Goal: Find specific page/section: Find specific page/section

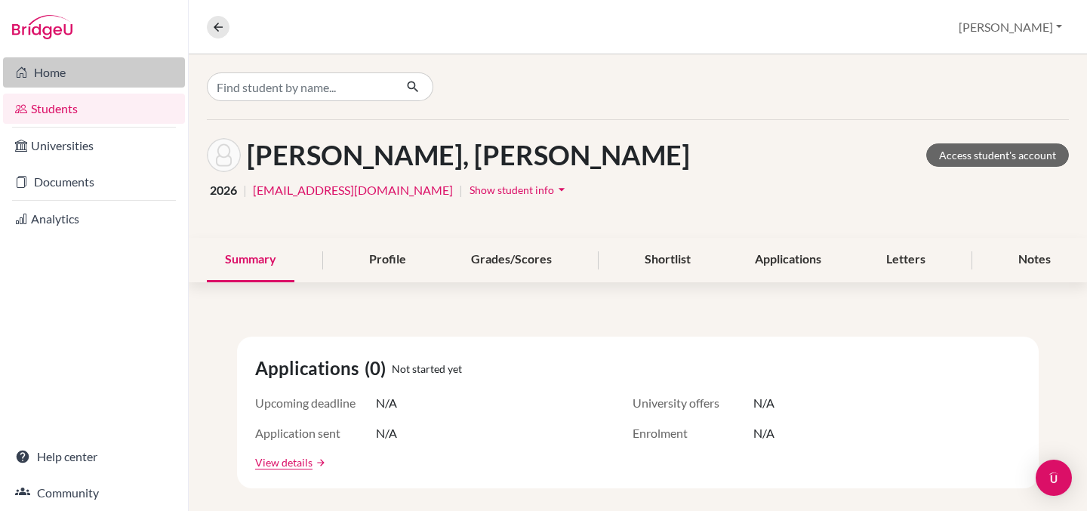
click at [52, 68] on link "Home" at bounding box center [94, 72] width 182 height 30
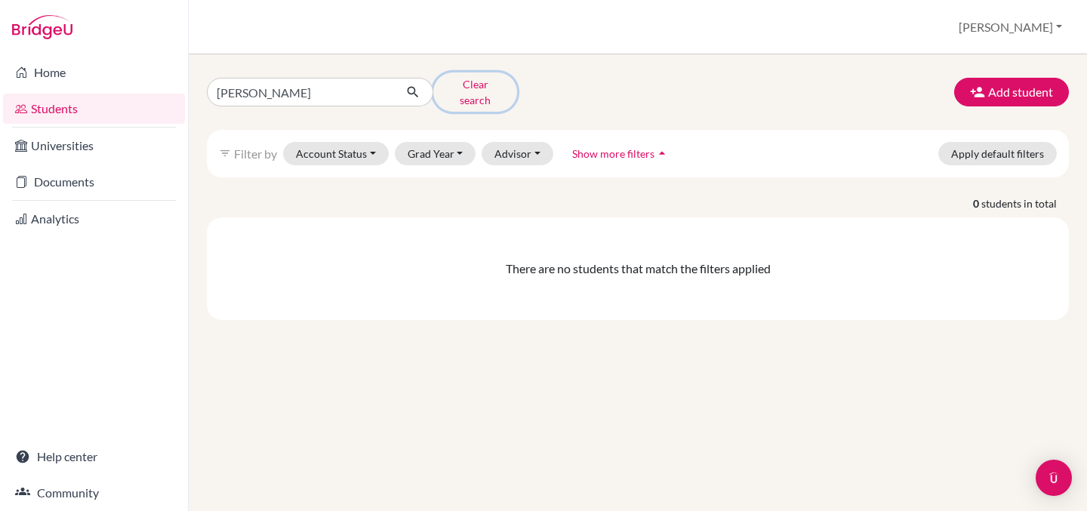
click at [475, 86] on button "Clear search" at bounding box center [475, 91] width 84 height 39
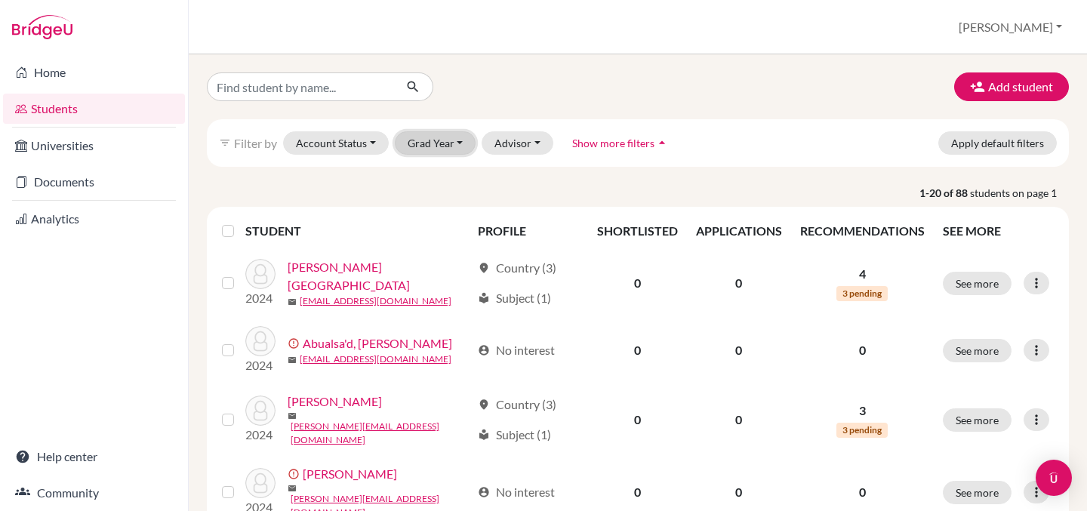
click at [432, 137] on button "Grad Year" at bounding box center [436, 142] width 82 height 23
click at [492, 69] on div "Add student filter_list Filter by Account Status Active accounts Archived accou…" at bounding box center [638, 282] width 898 height 457
click at [1033, 21] on button "[PERSON_NAME]" at bounding box center [1010, 27] width 117 height 29
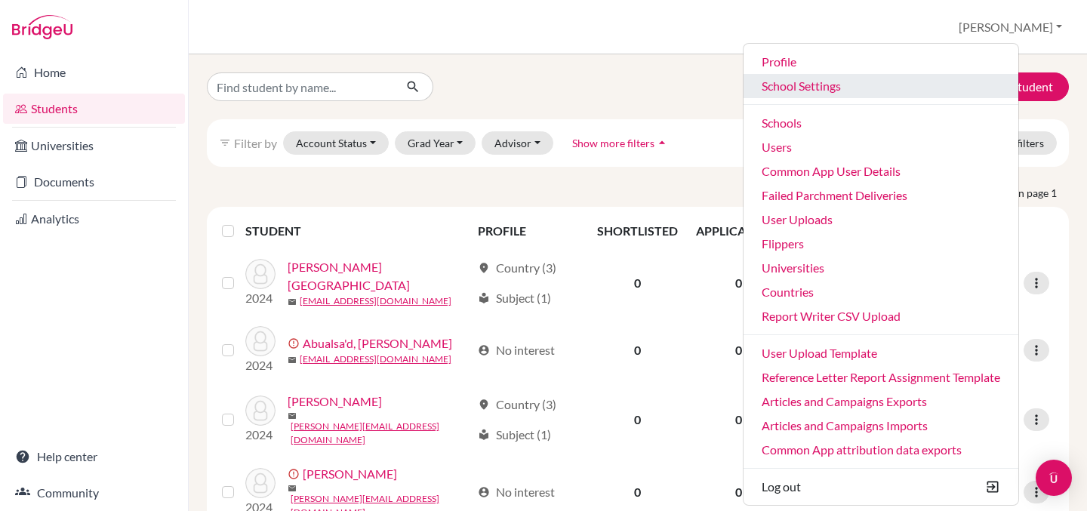
click at [865, 88] on link "School Settings" at bounding box center [881, 86] width 275 height 24
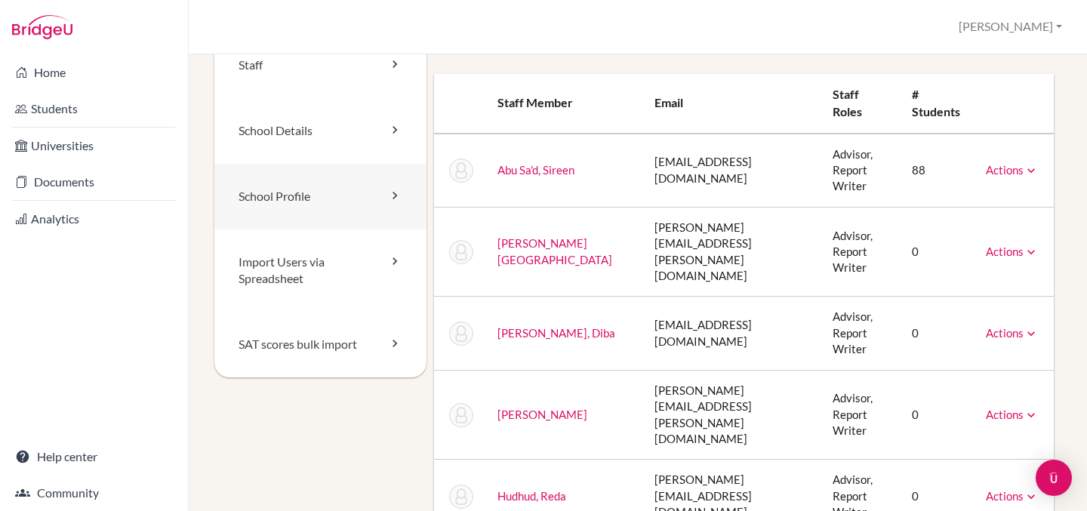
scroll to position [37, 0]
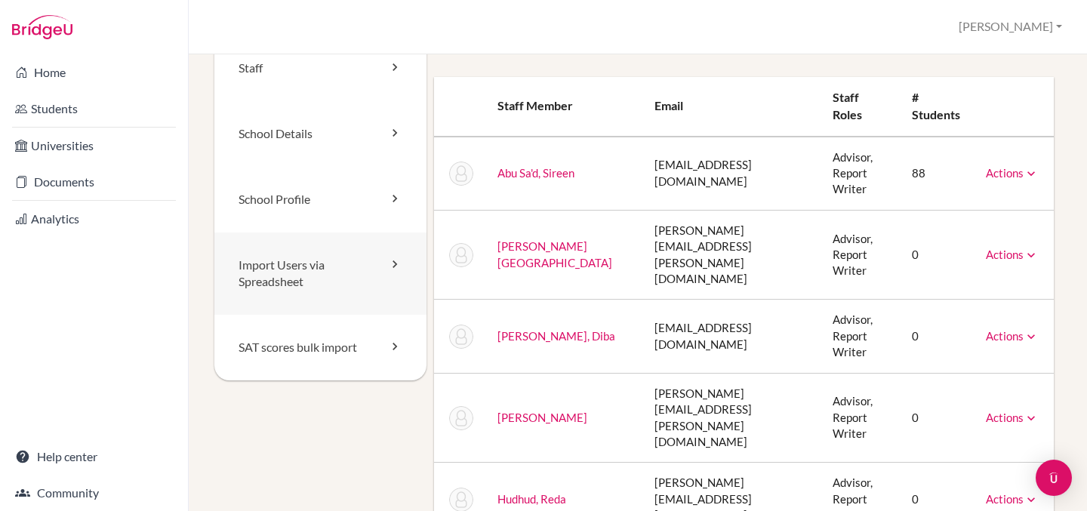
click at [291, 273] on link "Import Users via Spreadsheet" at bounding box center [320, 273] width 212 height 83
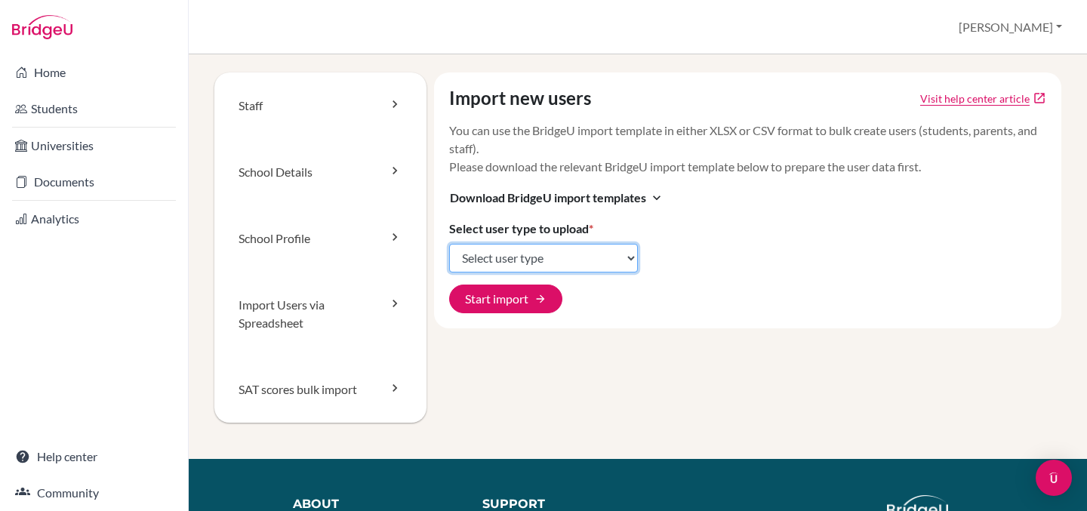
click at [485, 254] on select "Select user type Students Students and parents Parents Advisors Report writers" at bounding box center [543, 258] width 189 height 29
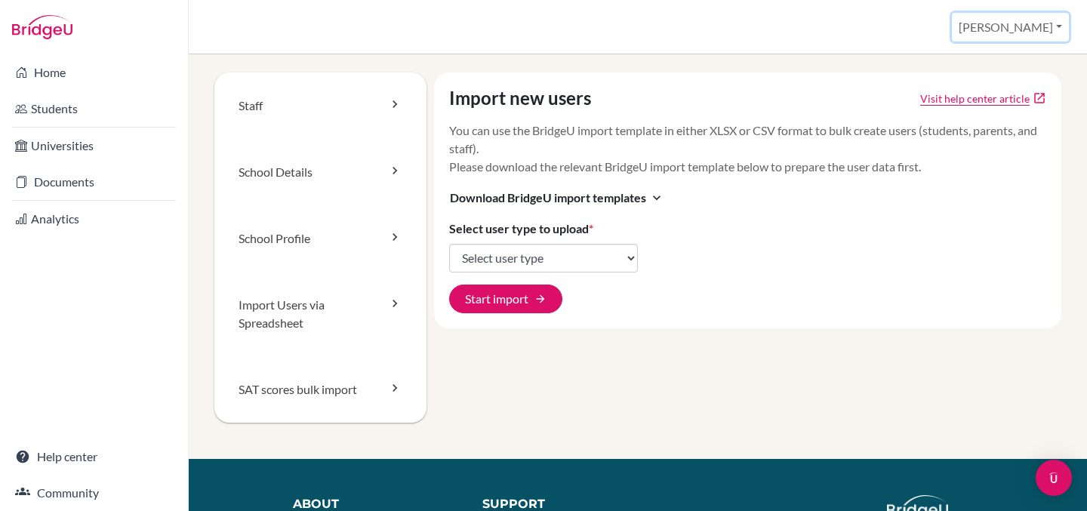
click at [1033, 23] on button "[PERSON_NAME]" at bounding box center [1010, 27] width 117 height 29
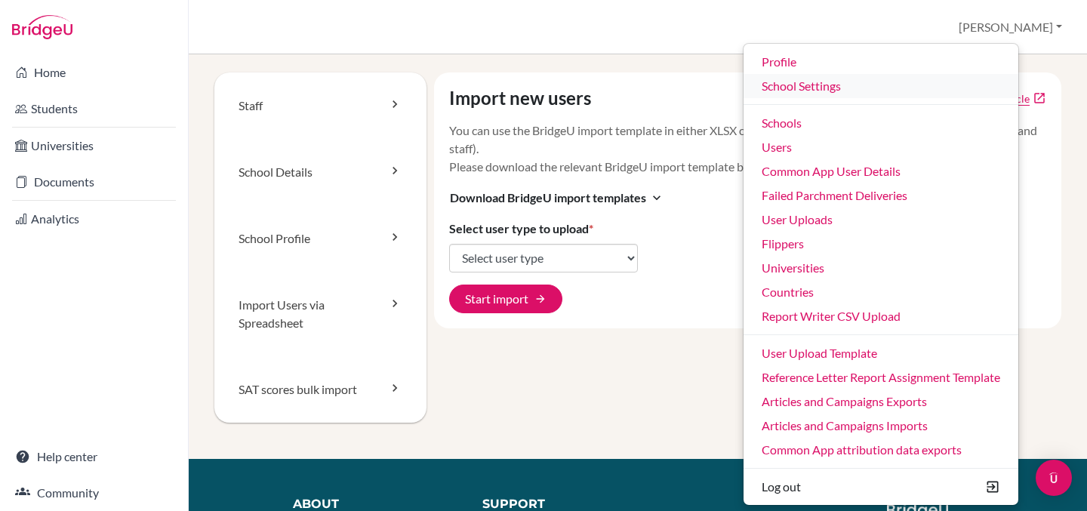
click at [886, 86] on link "School Settings" at bounding box center [881, 86] width 275 height 24
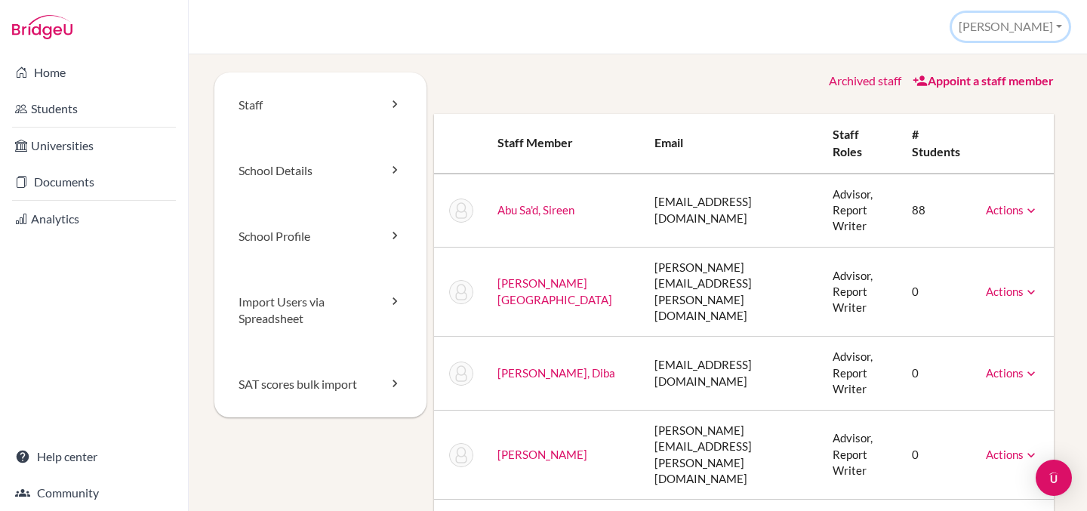
click at [1045, 26] on button "[PERSON_NAME]" at bounding box center [1010, 27] width 117 height 28
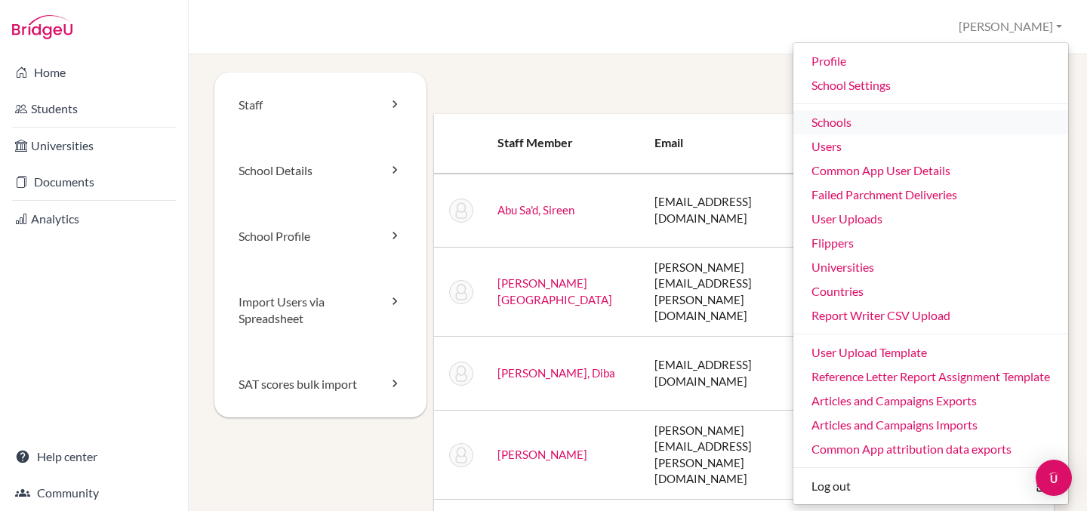
click at [825, 122] on link "Schools" at bounding box center [930, 122] width 275 height 24
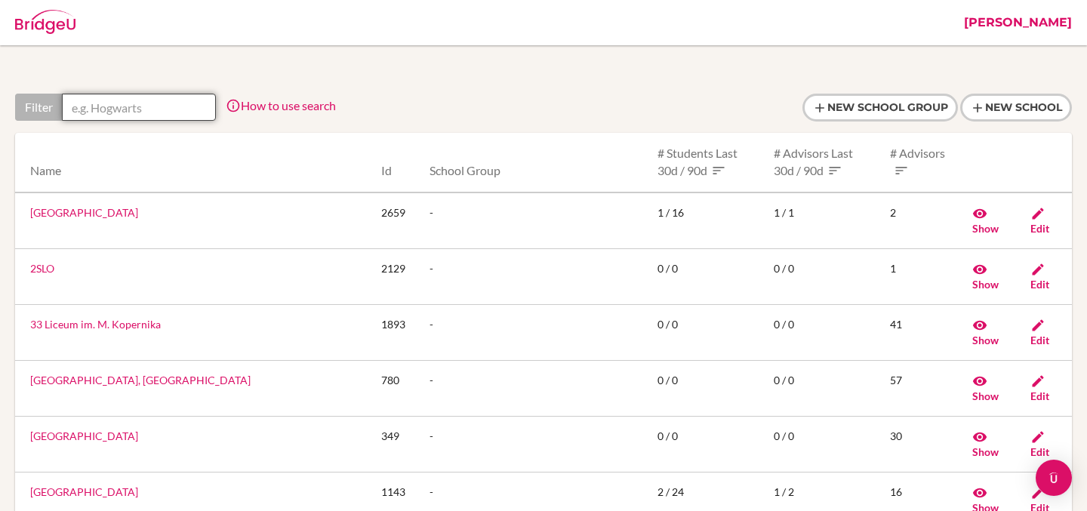
click at [159, 106] on input "text" at bounding box center [139, 107] width 154 height 27
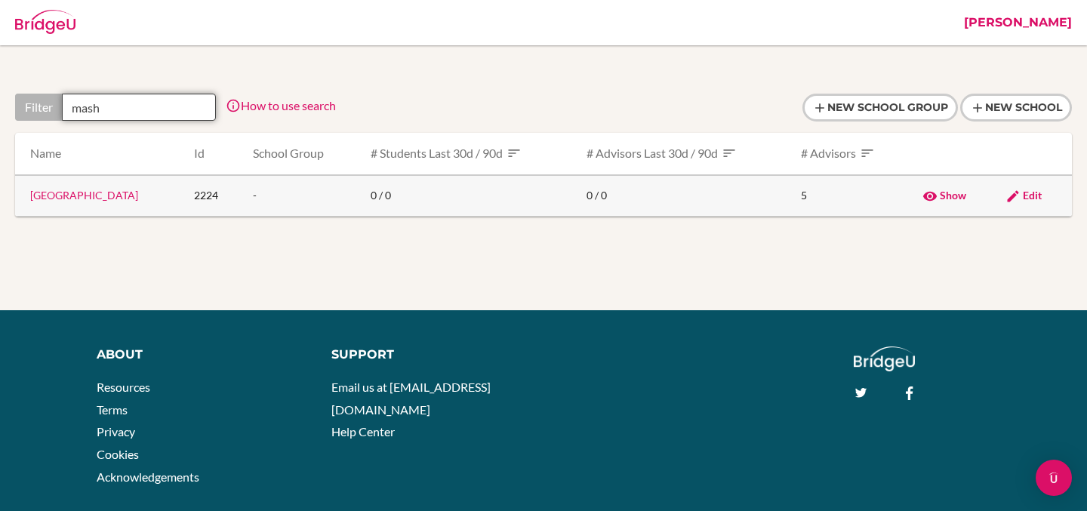
type input "mash"
click at [118, 200] on link "[GEOGRAPHIC_DATA]" at bounding box center [84, 195] width 108 height 13
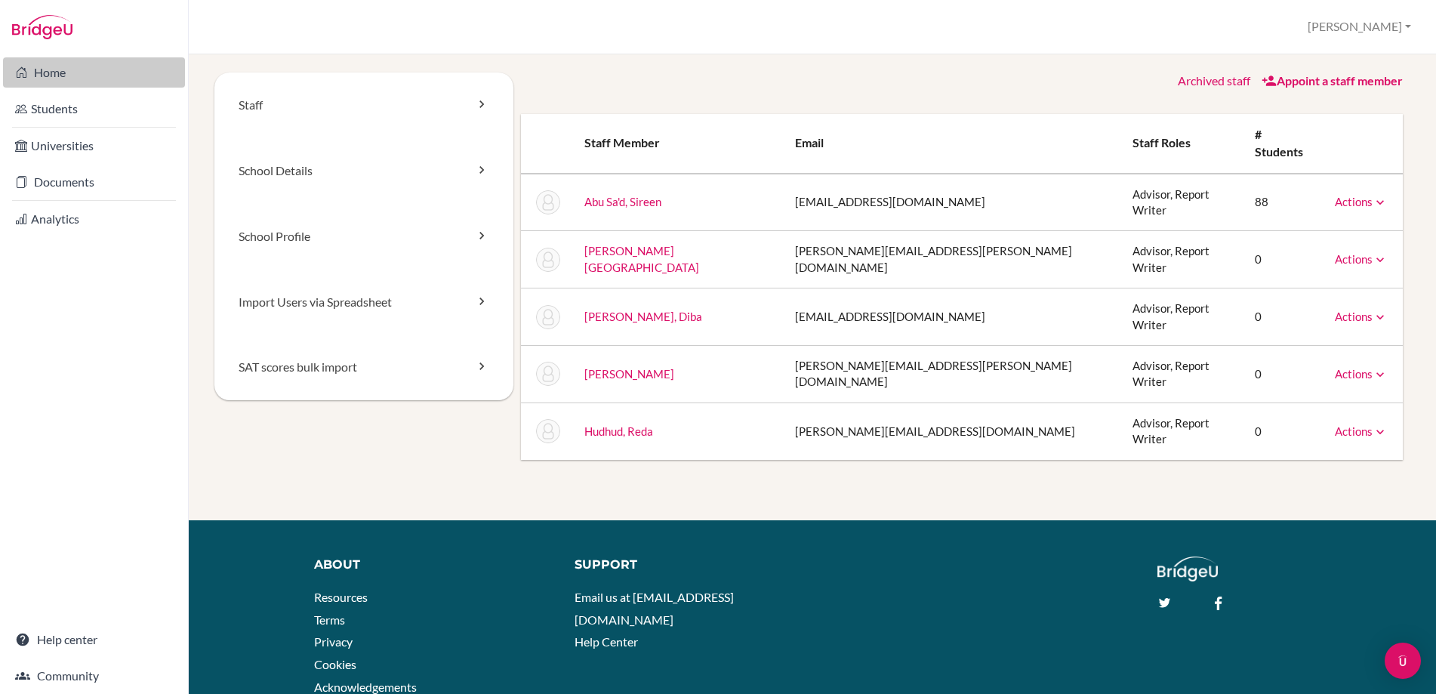
click at [55, 66] on link "Home" at bounding box center [94, 72] width 182 height 30
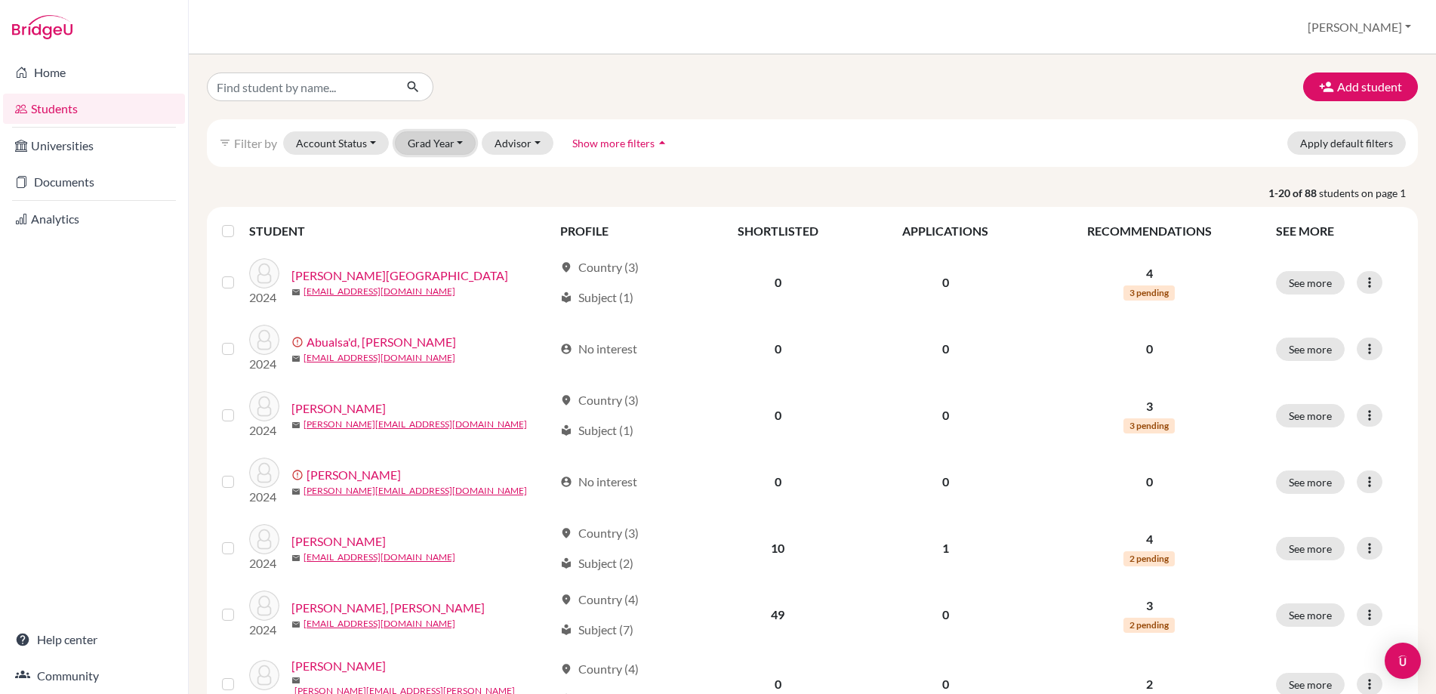
click at [444, 142] on button "Grad Year" at bounding box center [436, 142] width 82 height 23
